Goal: Task Accomplishment & Management: Complete application form

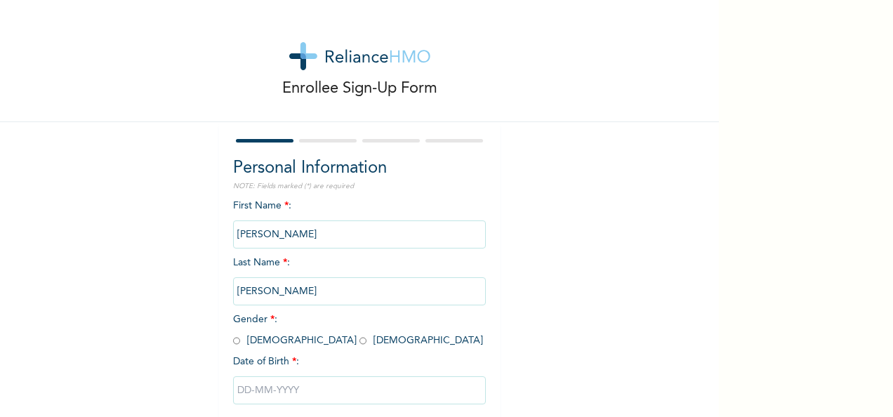
scroll to position [79, 0]
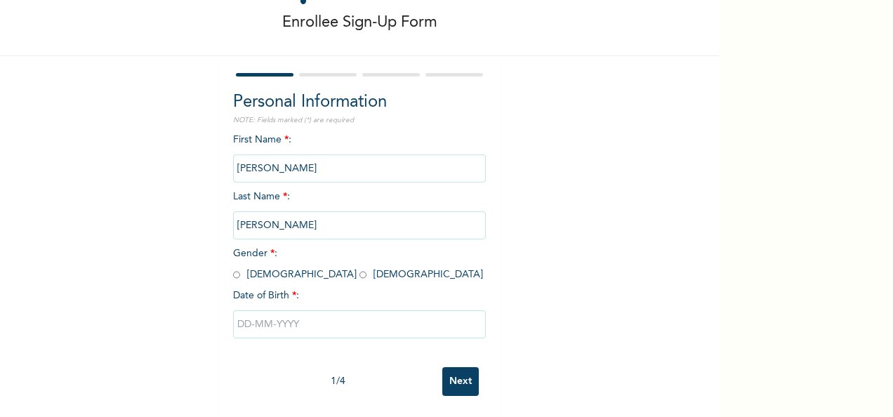
click at [233, 268] on input "radio" at bounding box center [236, 274] width 7 height 13
radio input "true"
click at [282, 317] on input "text" at bounding box center [359, 324] width 253 height 28
select select "7"
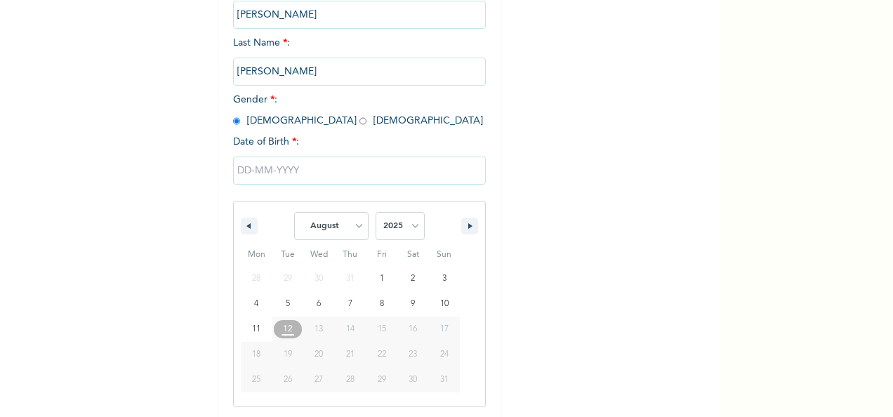
scroll to position [222, 0]
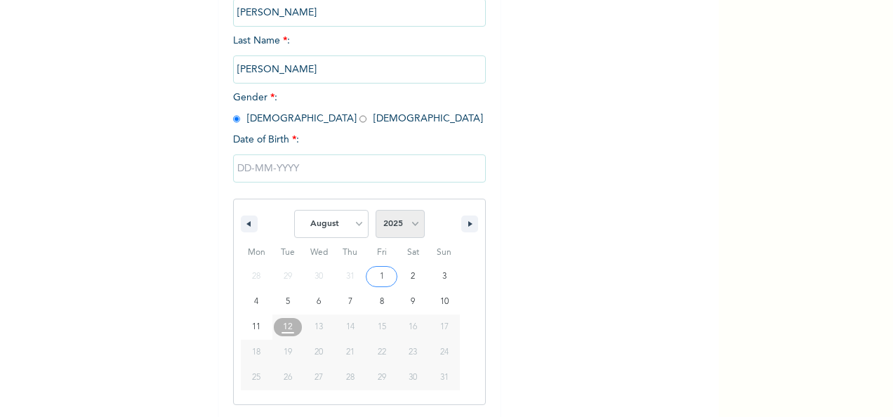
click at [405, 231] on select "2025 2024 2023 2022 2021 2020 2019 2018 2017 2016 2015 2014 2013 2012 2011 2010…" at bounding box center [400, 224] width 49 height 28
select select "1991"
click at [376, 211] on select "2025 2024 2023 2022 2021 2020 2019 2018 2017 2016 2015 2014 2013 2012 2011 2010…" at bounding box center [400, 224] width 49 height 28
click at [343, 228] on select "January February March April May June July August September October November De…" at bounding box center [331, 224] width 74 height 28
select select "0"
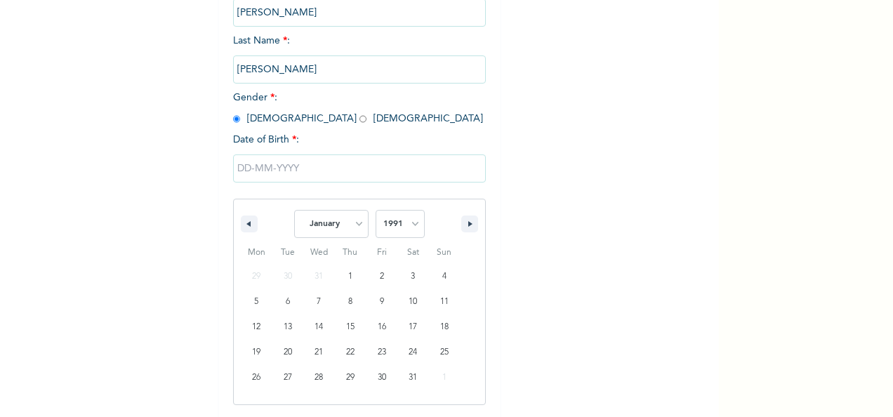
click at [294, 211] on select "January February March April May June July August September October November De…" at bounding box center [331, 224] width 74 height 28
type input "[DATE]"
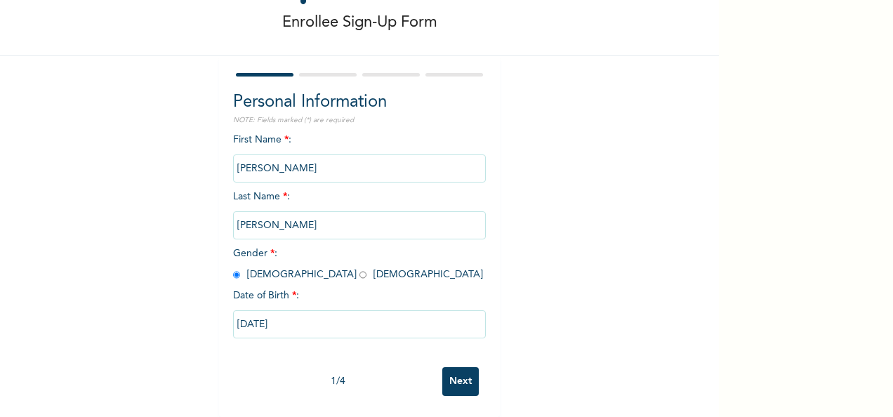
click at [456, 372] on input "Next" at bounding box center [460, 381] width 37 height 29
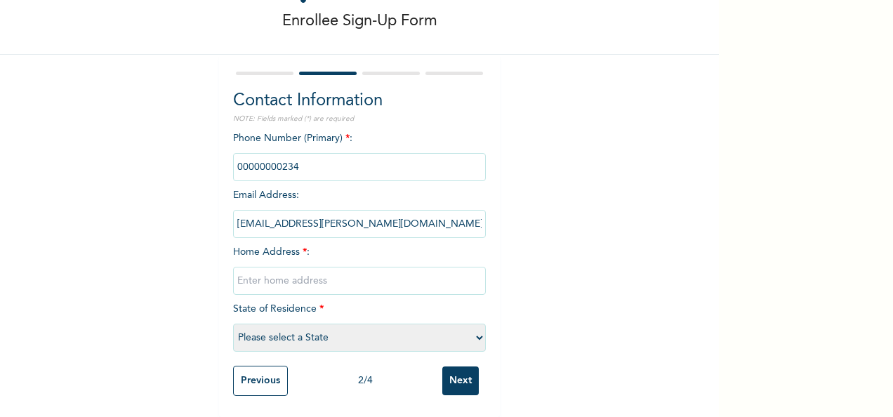
click at [303, 159] on input "phone" at bounding box center [359, 167] width 253 height 28
click at [303, 153] on input "phone" at bounding box center [359, 167] width 253 height 28
click at [346, 340] on select "Please select a State [PERSON_NAME] (FCT) [PERSON_NAME] Ibom [GEOGRAPHIC_DATA] …" at bounding box center [359, 338] width 253 height 28
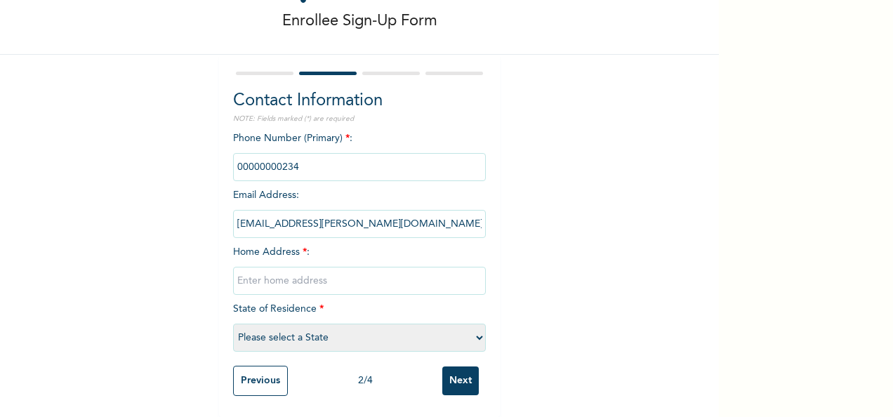
click at [346, 340] on select "Please select a State [PERSON_NAME] (FCT) [PERSON_NAME] Ibom [GEOGRAPHIC_DATA] …" at bounding box center [359, 338] width 253 height 28
click at [392, 324] on select "Please select a State [PERSON_NAME] (FCT) [PERSON_NAME] Ibom [GEOGRAPHIC_DATA] …" at bounding box center [359, 338] width 253 height 28
select select "19"
click at [655, 215] on div "Enrollee Sign-Up Form Contact Information NOTE: Fields marked (*) are required …" at bounding box center [359, 175] width 719 height 485
